Goal: Information Seeking & Learning: Find specific fact

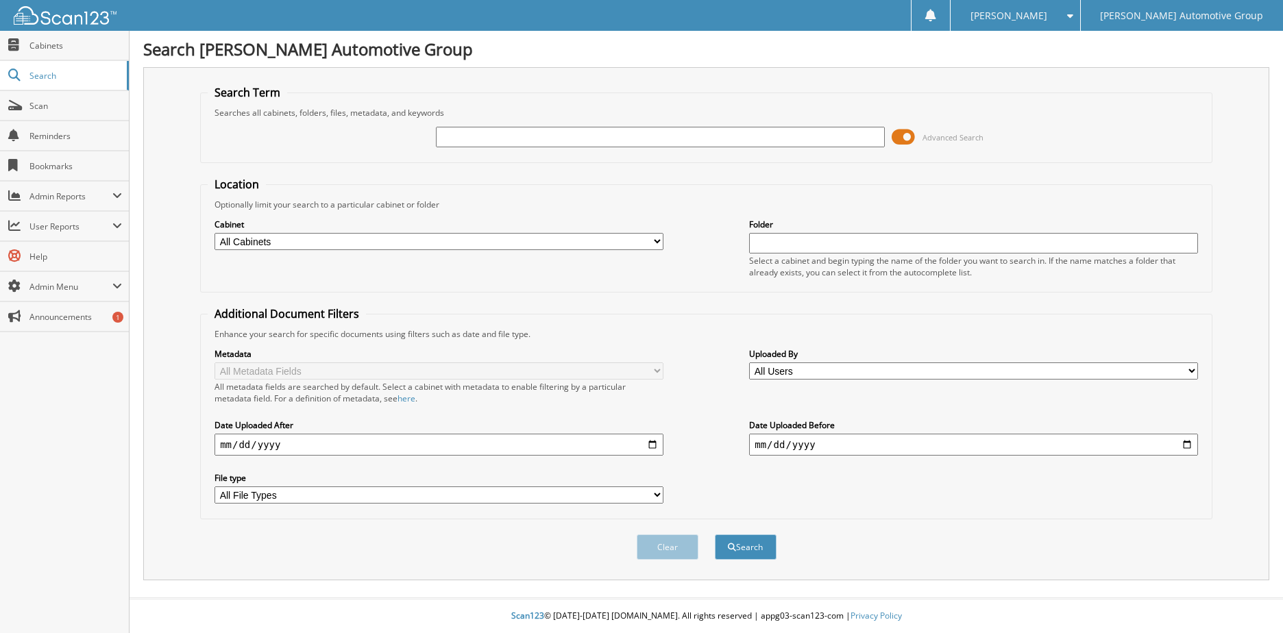
click at [611, 136] on input "text" at bounding box center [660, 137] width 449 height 21
type input "jackson, o"
click at [715, 534] on button "Search" at bounding box center [746, 546] width 62 height 25
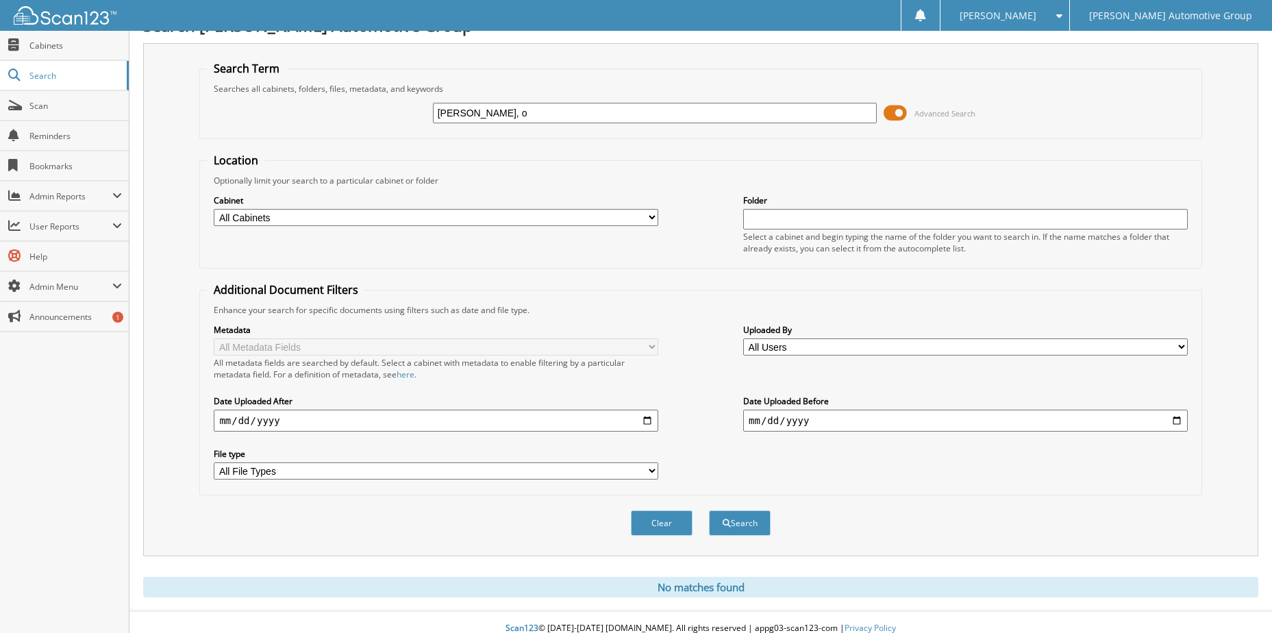
scroll to position [37, 0]
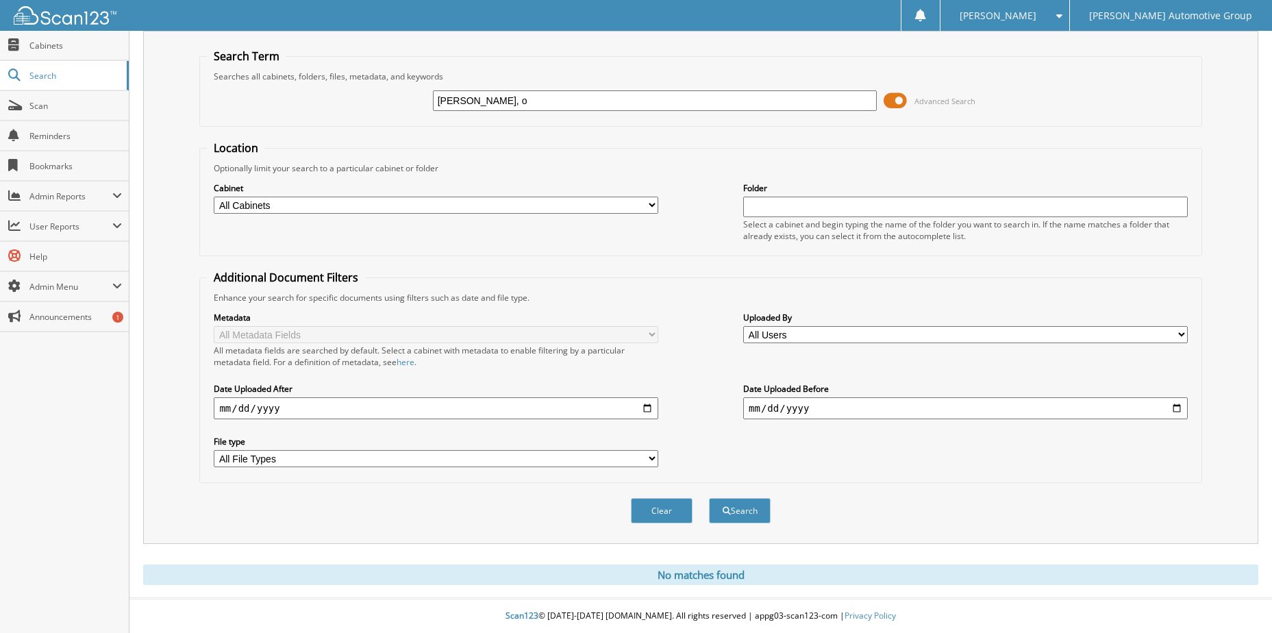
drag, startPoint x: 493, startPoint y: 103, endPoint x: 287, endPoint y: 114, distance: 206.5
click at [287, 114] on div "jackson, o Advanced Search" at bounding box center [700, 100] width 987 height 37
paste input "Orsenio L Jackson"
type input "Orsenio L Jackson"
click at [709, 498] on button "Search" at bounding box center [740, 510] width 62 height 25
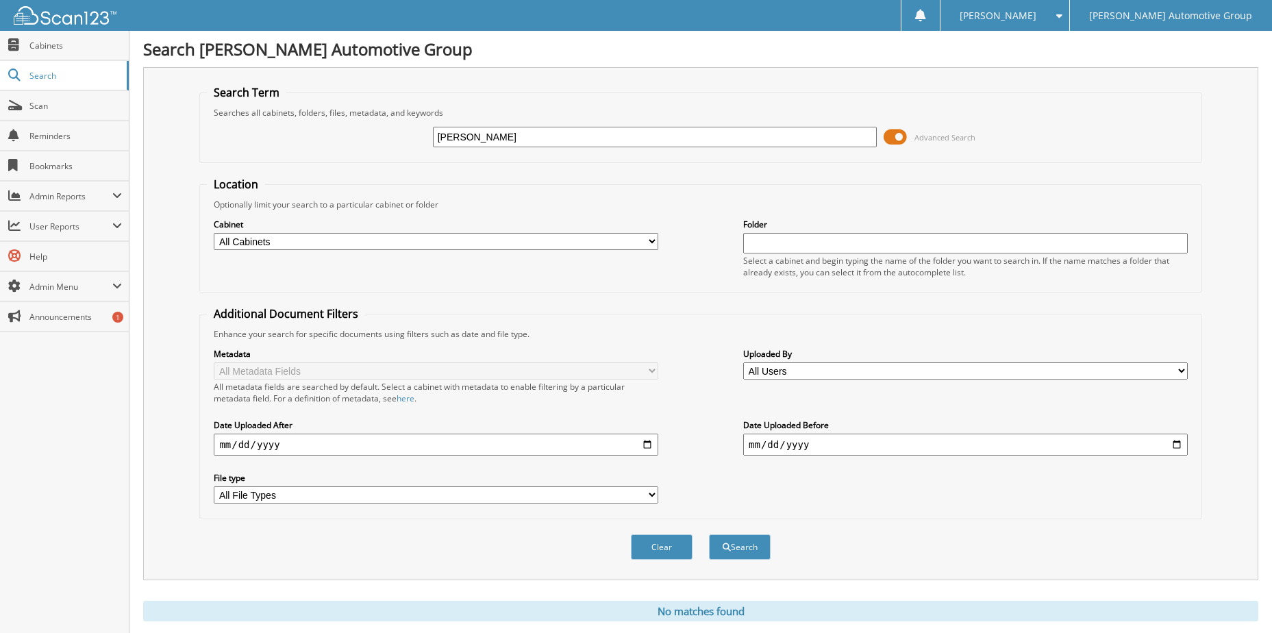
scroll to position [37, 0]
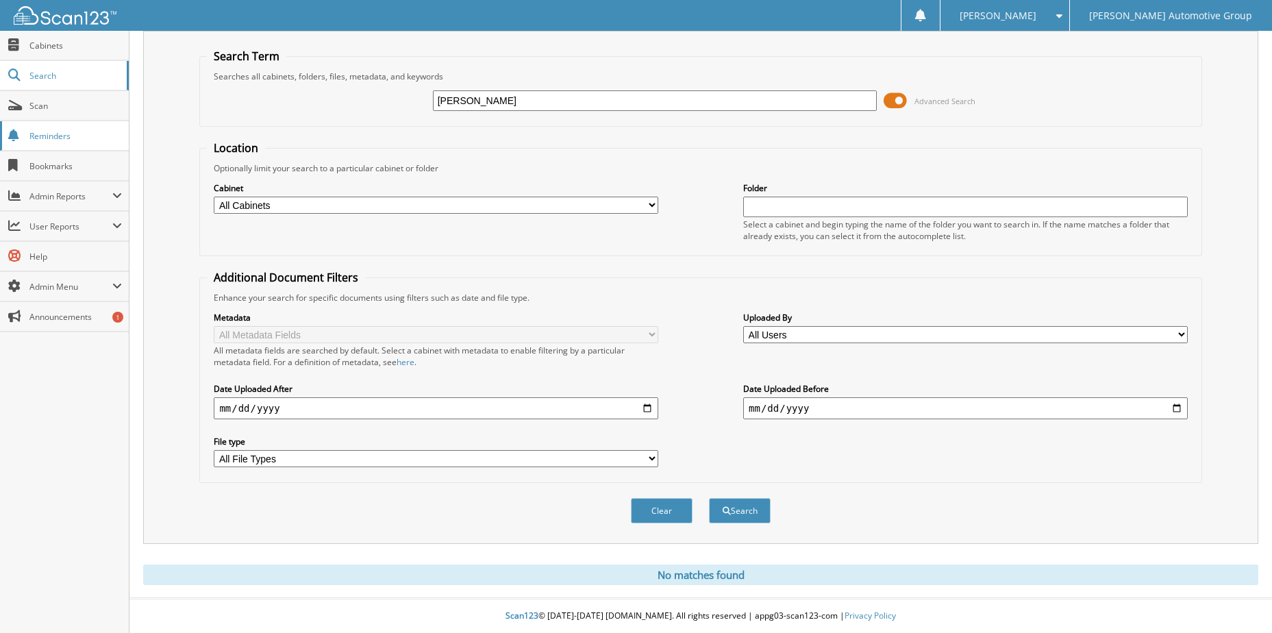
drag, startPoint x: 544, startPoint y: 99, endPoint x: 89, endPoint y: 138, distance: 456.7
click at [89, 138] on body "TINA C. Settings Logout Mike Schmitz Automotive Group Close Cabinets Search Sca…" at bounding box center [636, 298] width 1272 height 669
type input "[PERSON_NAME], o"
click at [709, 498] on button "Search" at bounding box center [740, 510] width 62 height 25
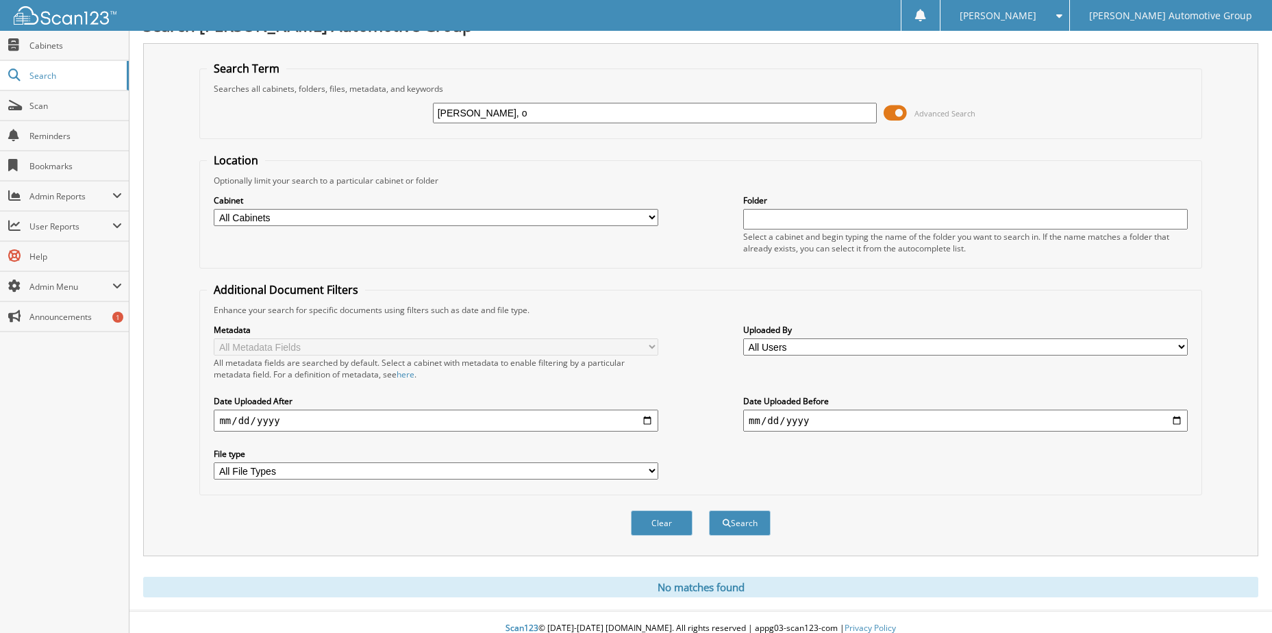
scroll to position [37, 0]
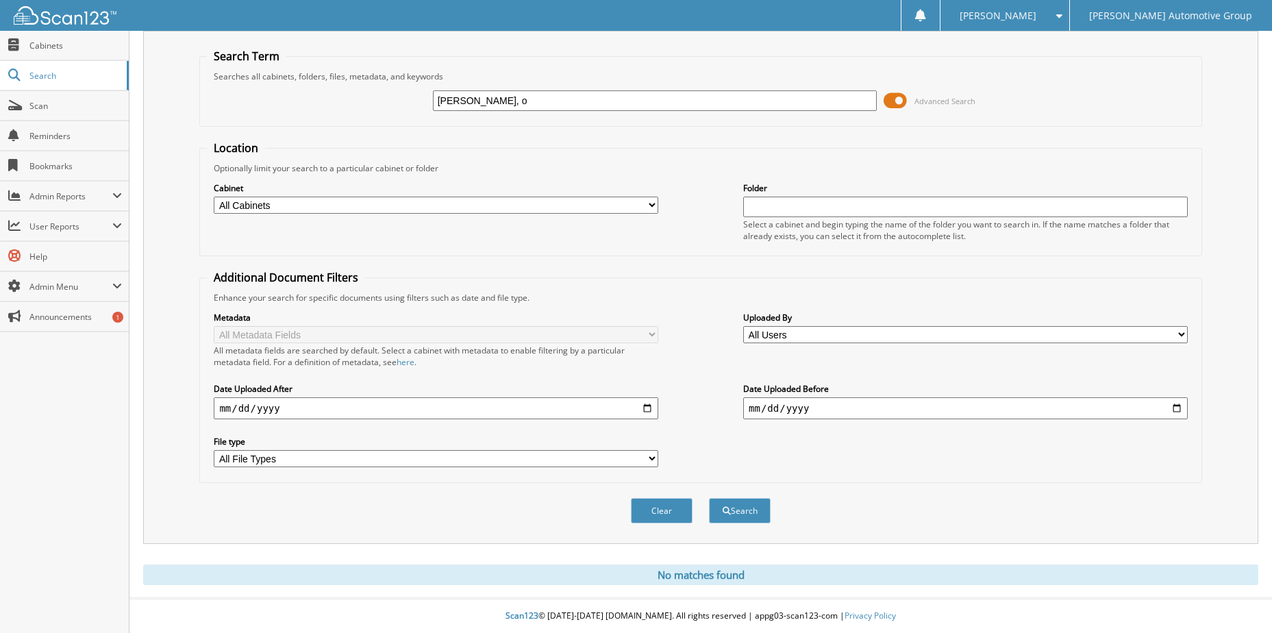
drag, startPoint x: 523, startPoint y: 101, endPoint x: 152, endPoint y: 125, distance: 371.5
click at [152, 125] on div "Search Term Searches all cabinets, folders, files, metadata, and keywords jacks…" at bounding box center [701, 287] width 1116 height 513
type input "ORSENIO"
click at [709, 498] on button "Search" at bounding box center [740, 510] width 62 height 25
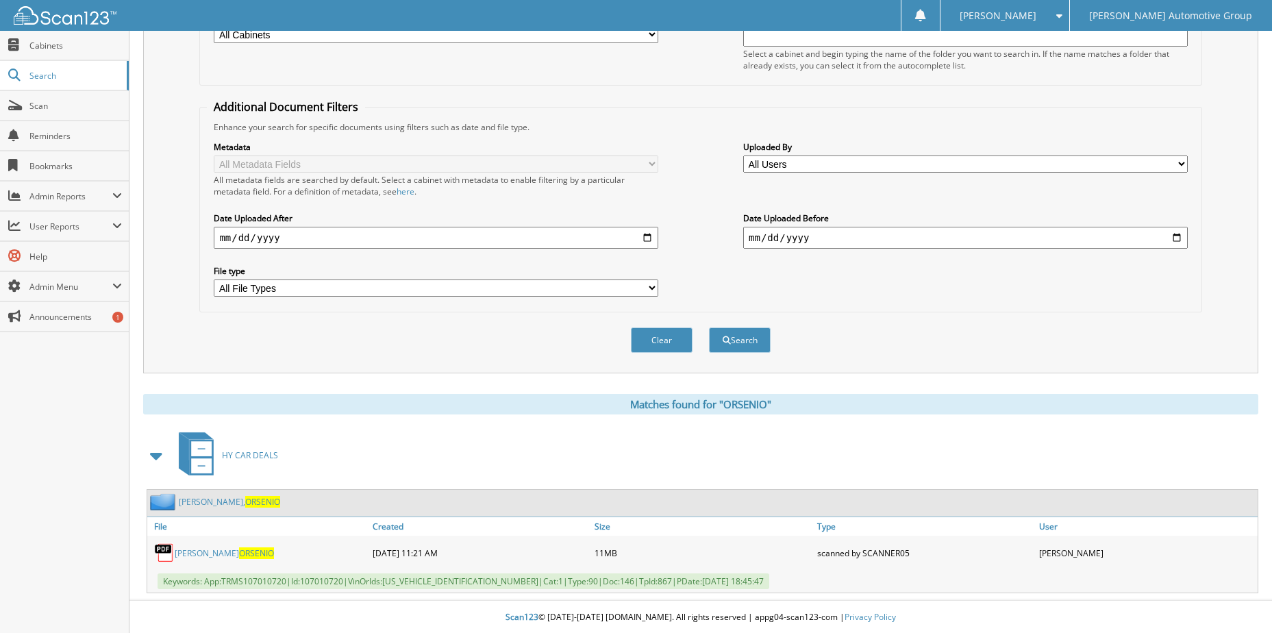
scroll to position [209, 0]
click at [239, 556] on span "ORSENIO" at bounding box center [256, 552] width 35 height 12
